Goal: Task Accomplishment & Management: Use online tool/utility

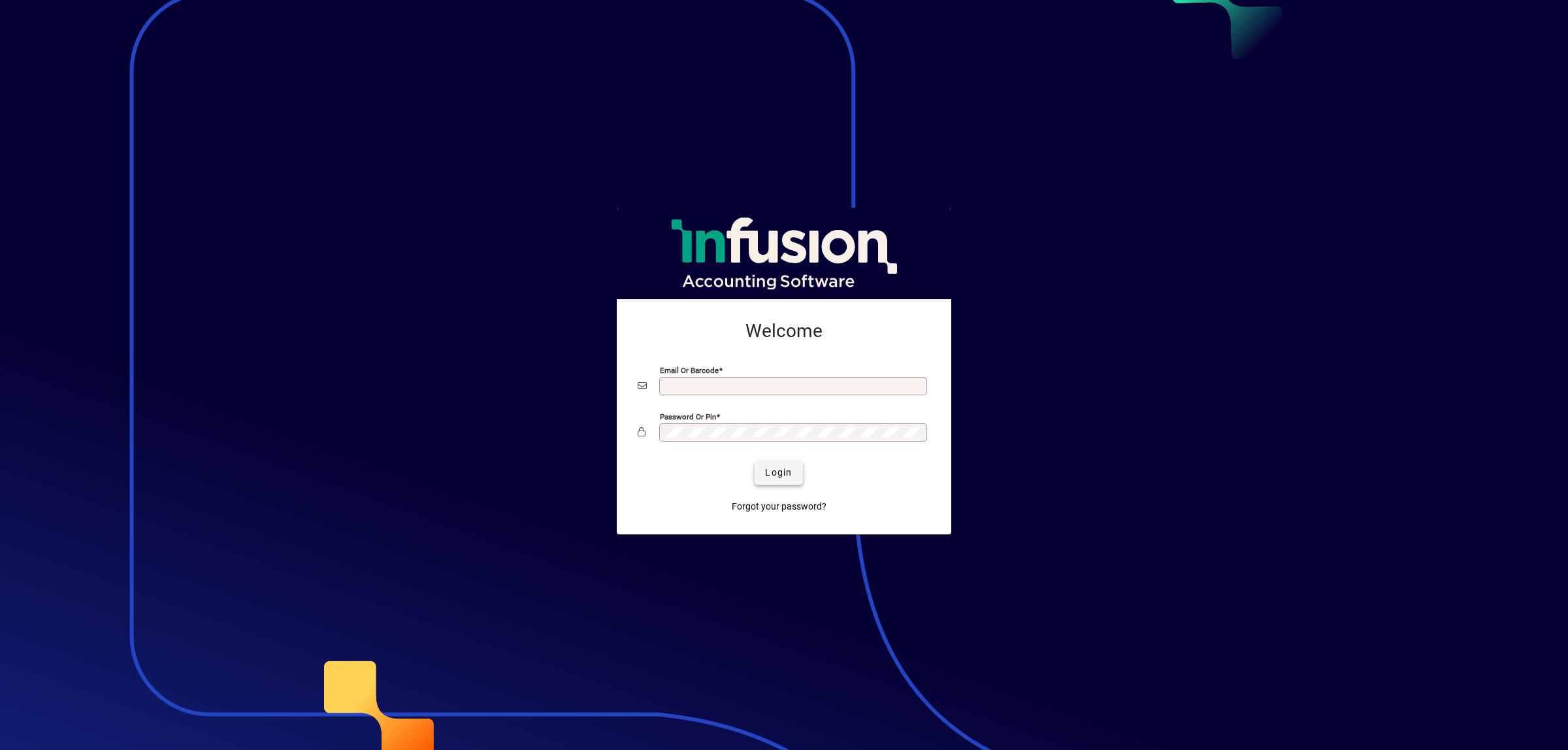
type input "**********"
click at [769, 478] on span "Login" at bounding box center [778, 473] width 27 height 14
